Goal: Information Seeking & Learning: Check status

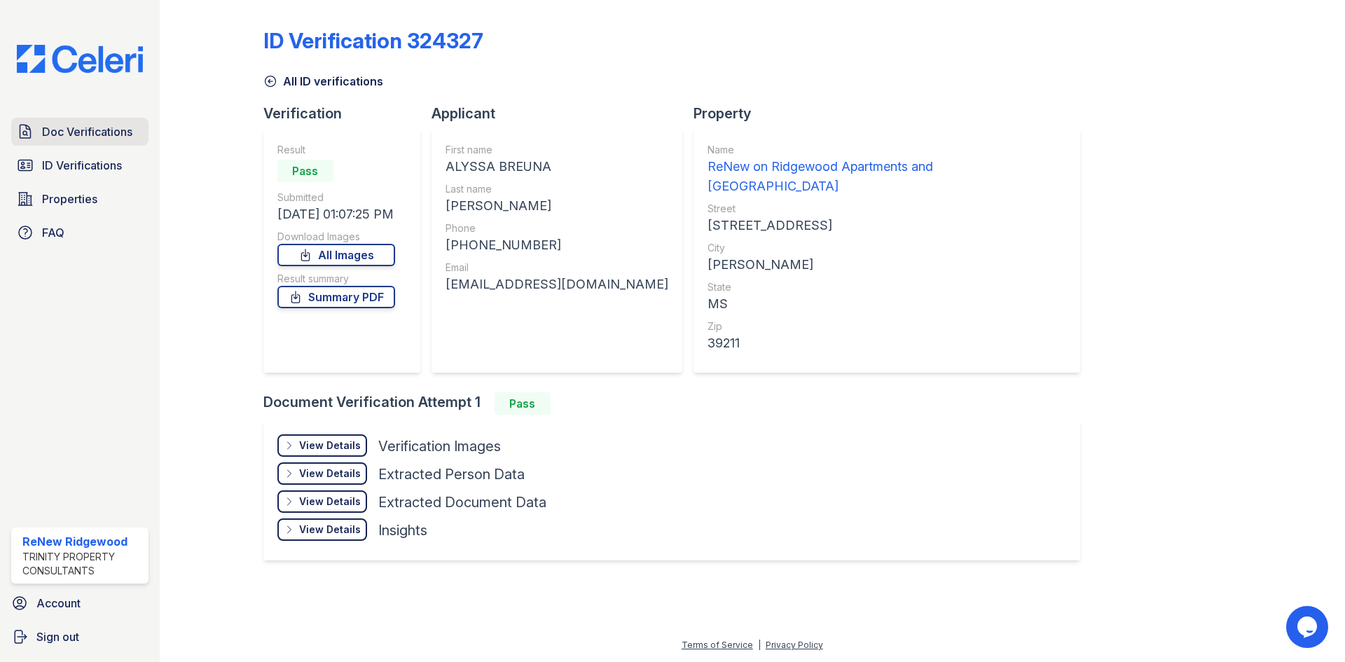
click at [130, 132] on span "Doc Verifications" at bounding box center [87, 131] width 90 height 17
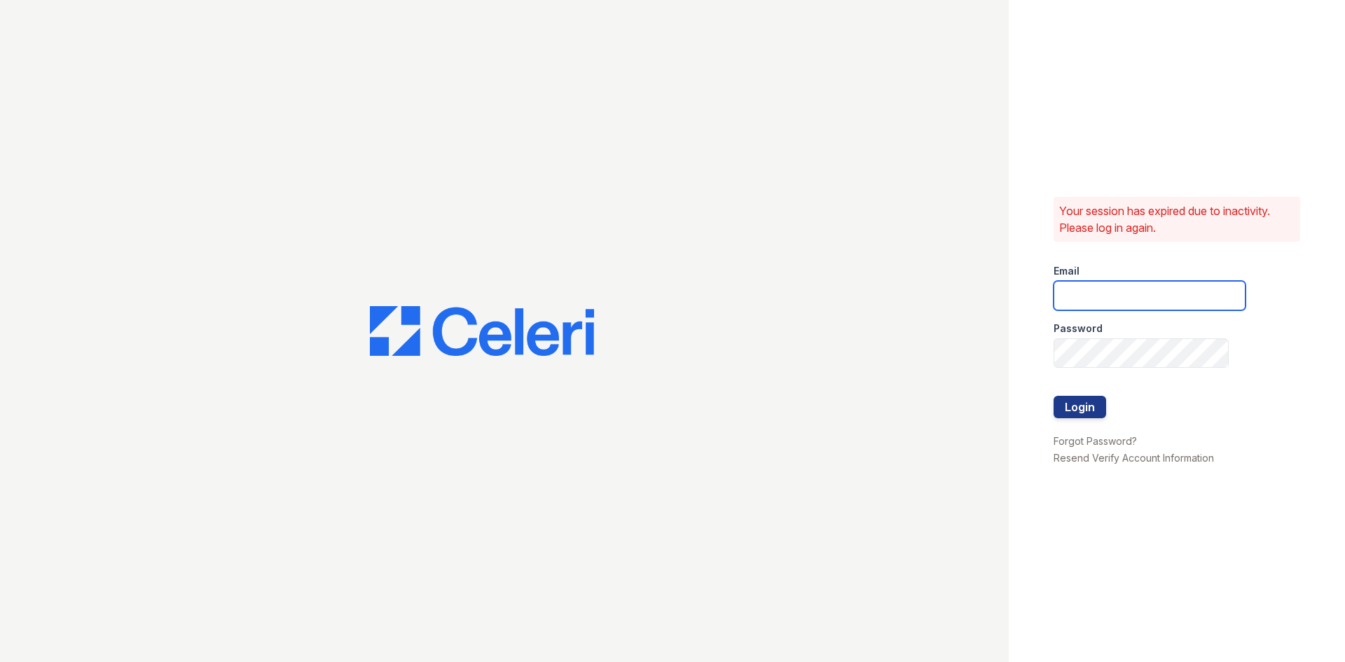
type input "renewonridgewoodtemp@trinity-pm.com"
click at [1077, 415] on button "Login" at bounding box center [1080, 407] width 53 height 22
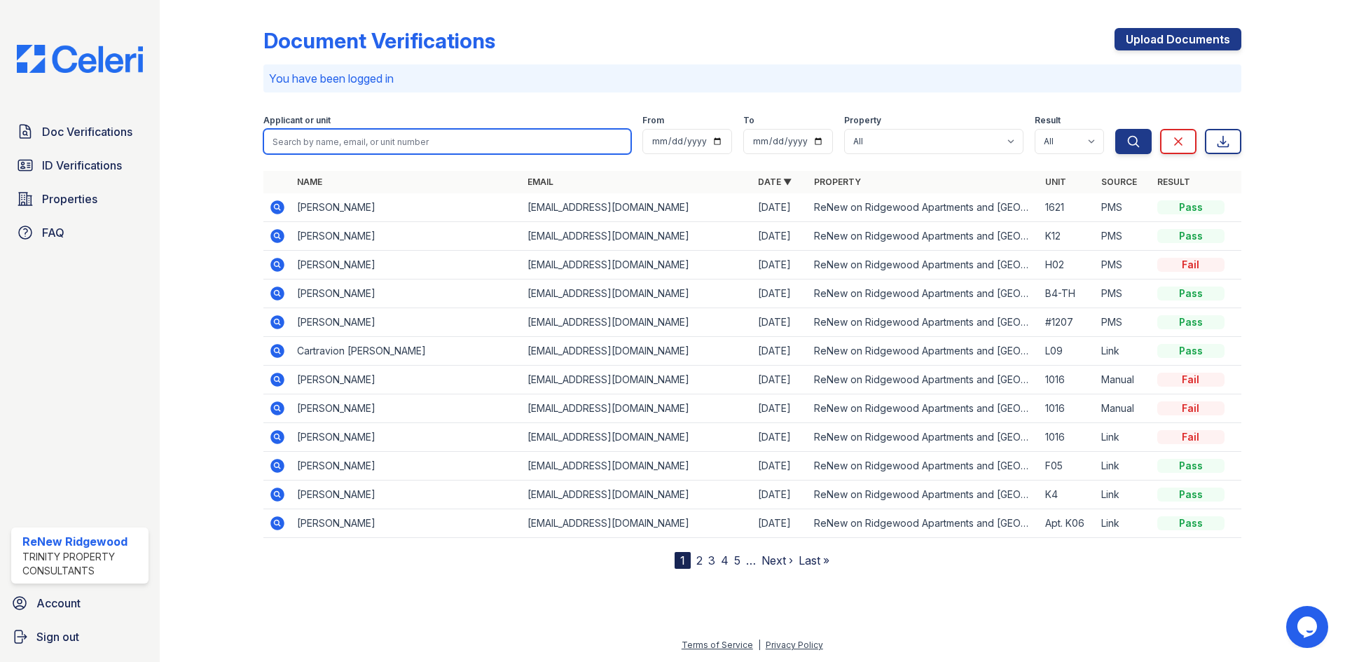
click at [446, 137] on input "search" at bounding box center [447, 141] width 368 height 25
type input "[PERSON_NAME]"
click at [1115, 129] on button "Search" at bounding box center [1133, 141] width 36 height 25
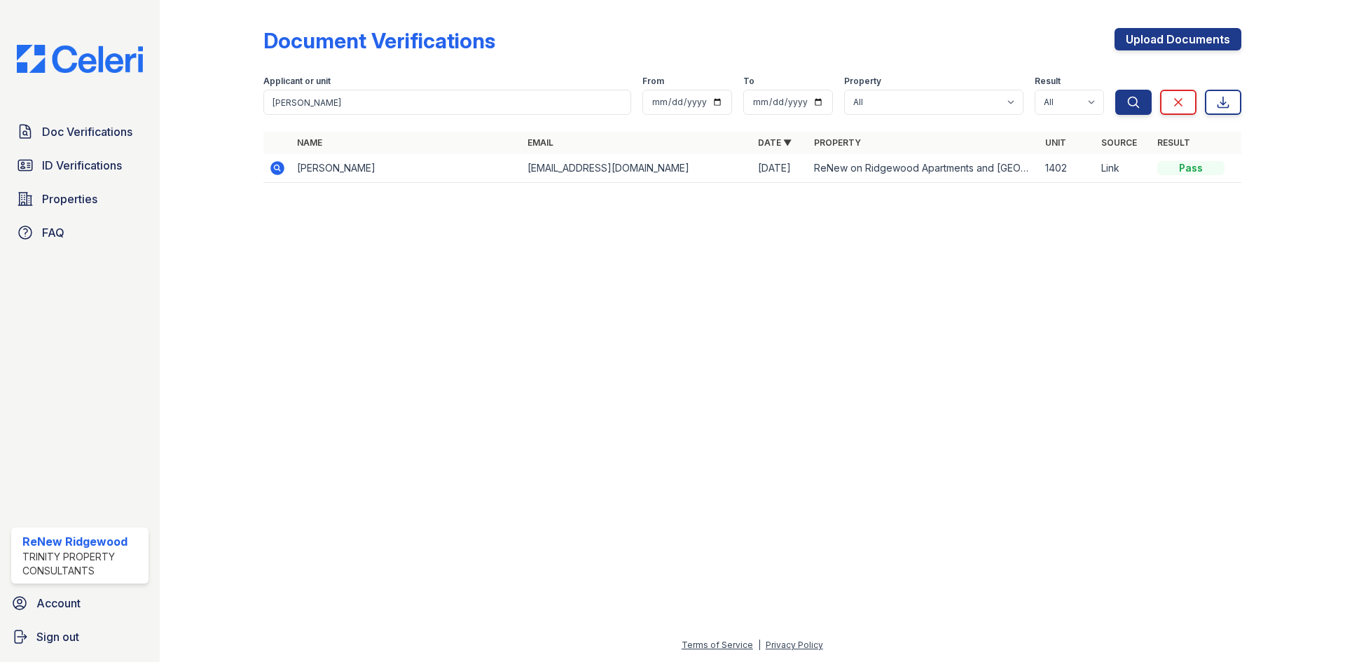
click at [287, 167] on td at bounding box center [277, 168] width 28 height 29
click at [119, 162] on span "ID Verifications" at bounding box center [82, 165] width 80 height 17
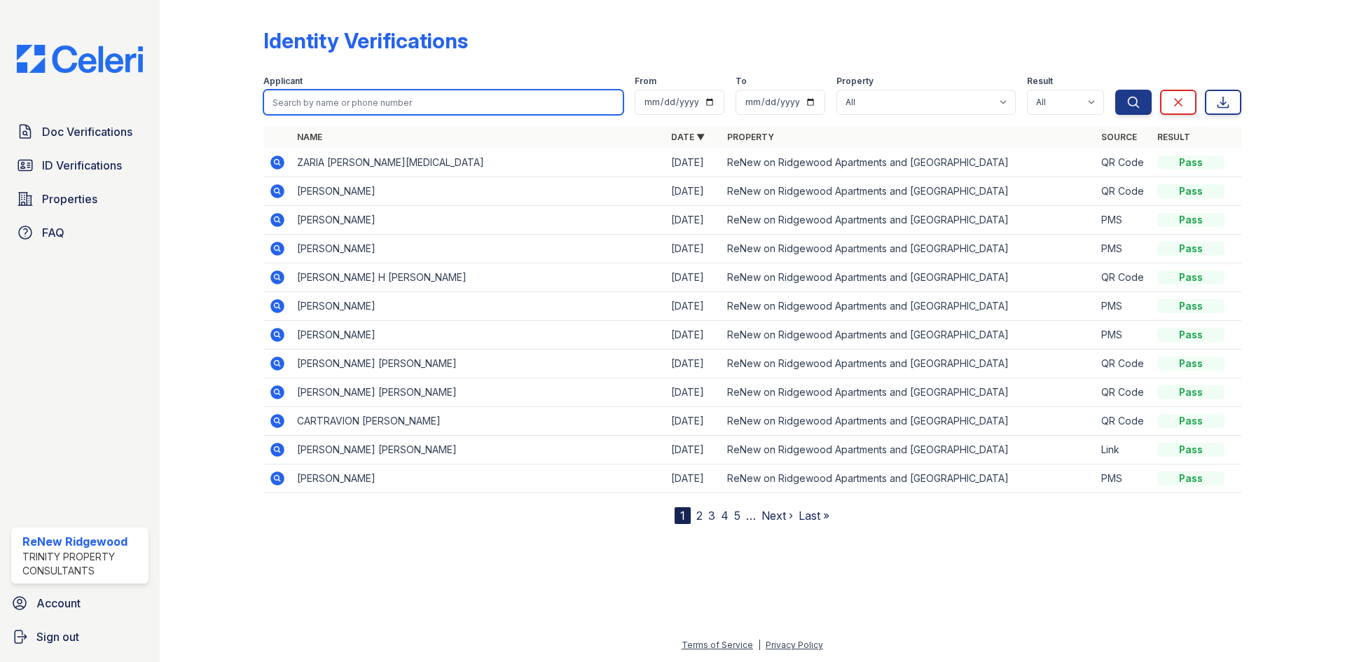
click at [449, 96] on input "search" at bounding box center [443, 102] width 360 height 25
click at [554, 102] on input "search" at bounding box center [443, 102] width 360 height 25
type input "[DEMOGRAPHIC_DATA]"
click at [1115, 90] on button "Search" at bounding box center [1133, 102] width 36 height 25
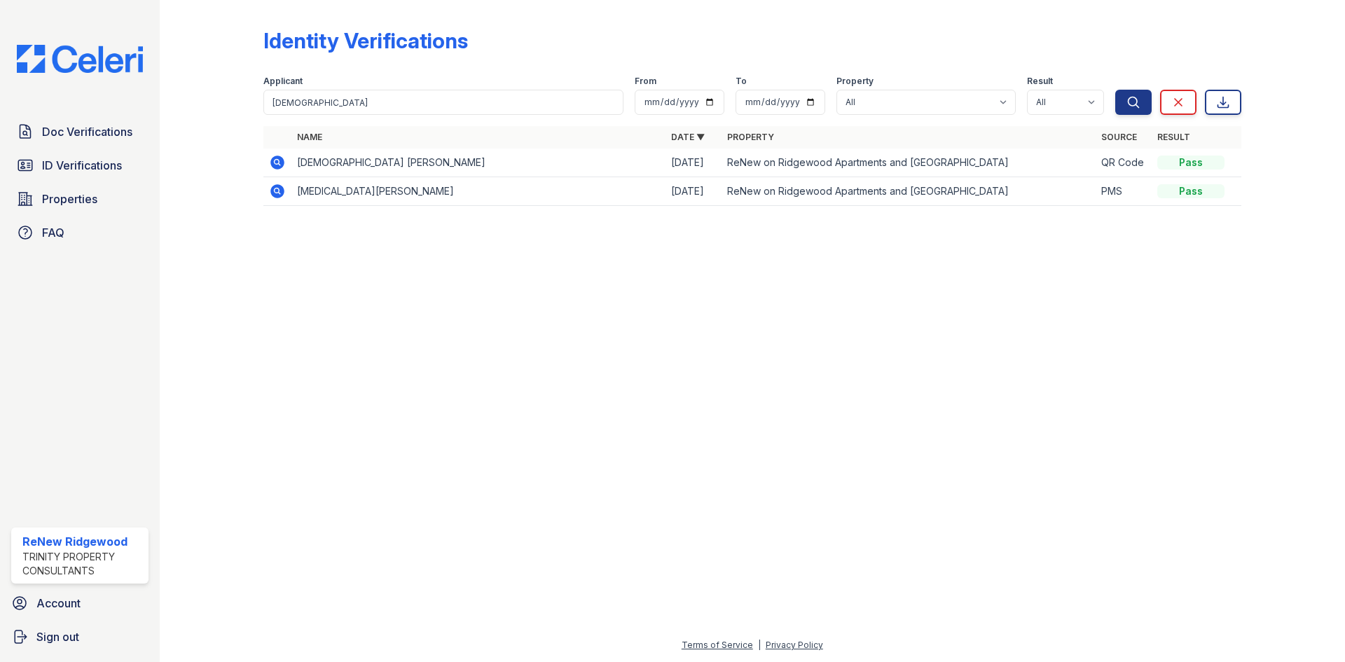
click at [281, 189] on icon at bounding box center [277, 191] width 14 height 14
